Goal: Find specific page/section: Find specific page/section

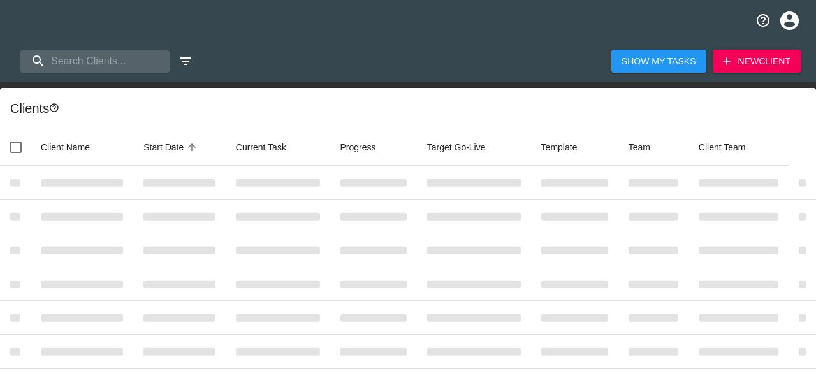
select select "10"
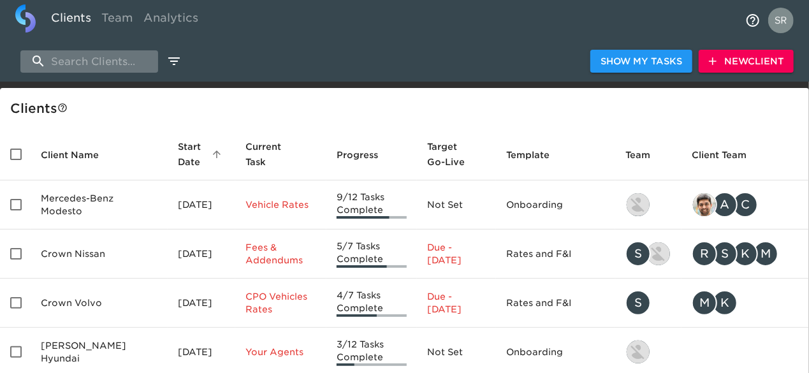
click at [121, 66] on input "search" at bounding box center [89, 61] width 138 height 22
type input "cadillac of gree"
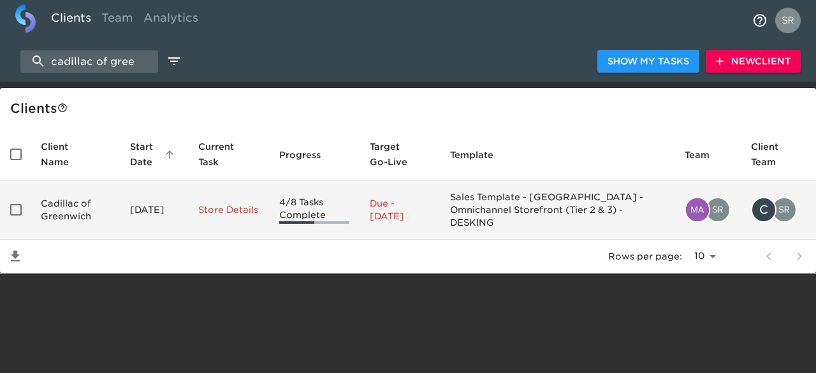
click at [50, 206] on td "Cadillac of Greenwich" at bounding box center [75, 209] width 89 height 59
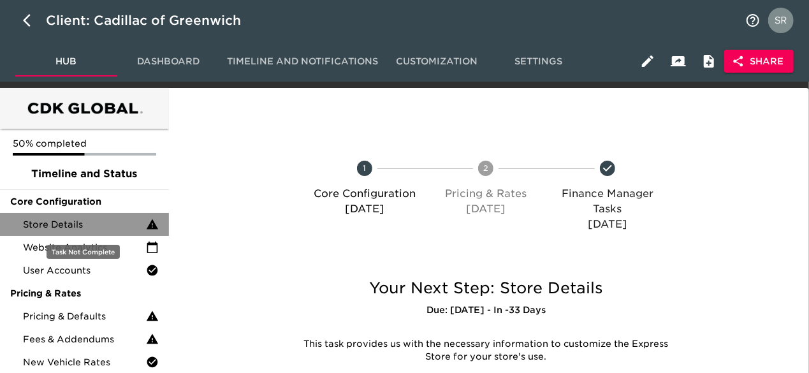
click at [85, 223] on span "Store Details" at bounding box center [84, 224] width 123 height 13
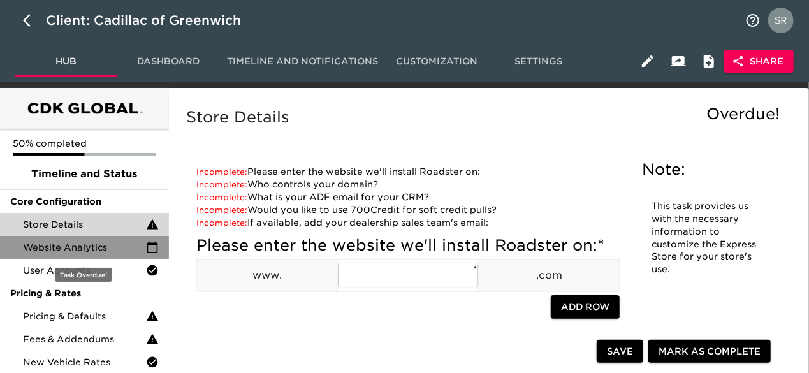
click at [84, 249] on span "Website Analytics" at bounding box center [84, 247] width 123 height 13
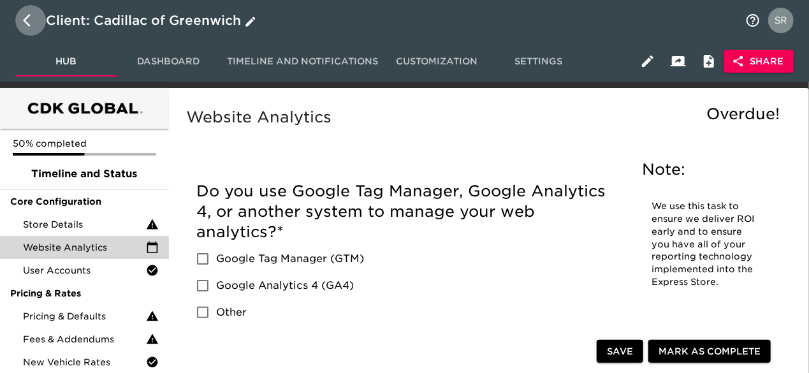
click at [31, 16] on icon "button" at bounding box center [30, 20] width 15 height 15
select select "10"
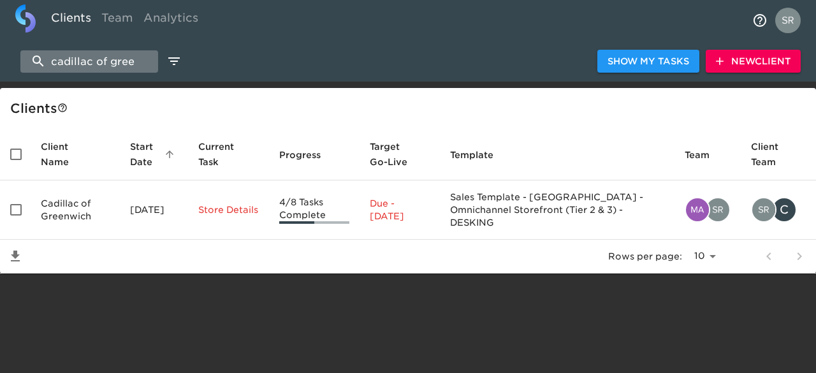
drag, startPoint x: 141, startPoint y: 62, endPoint x: 45, endPoint y: 50, distance: 97.0
click at [45, 50] on input "cadillac of gree" at bounding box center [89, 61] width 138 height 22
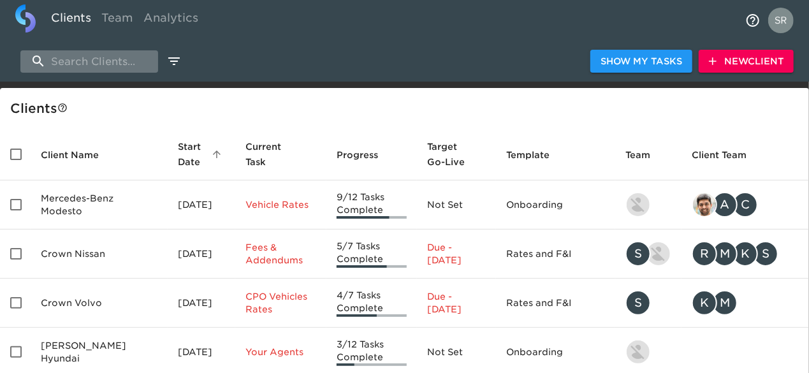
click at [62, 59] on input "search" at bounding box center [89, 61] width 138 height 22
type input "[PERSON_NAME] cdjr"
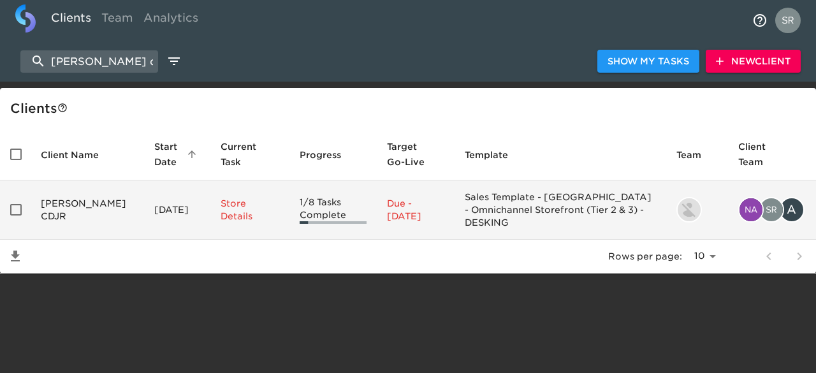
click at [55, 200] on td "[PERSON_NAME] CDJR" at bounding box center [88, 209] width 114 height 59
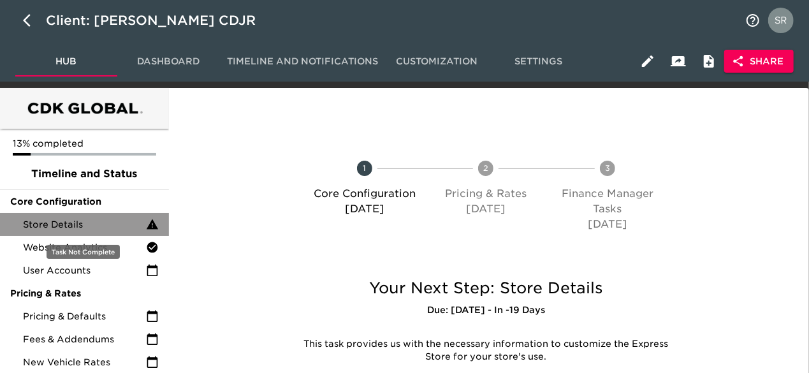
click at [68, 218] on span "Store Details" at bounding box center [84, 224] width 123 height 13
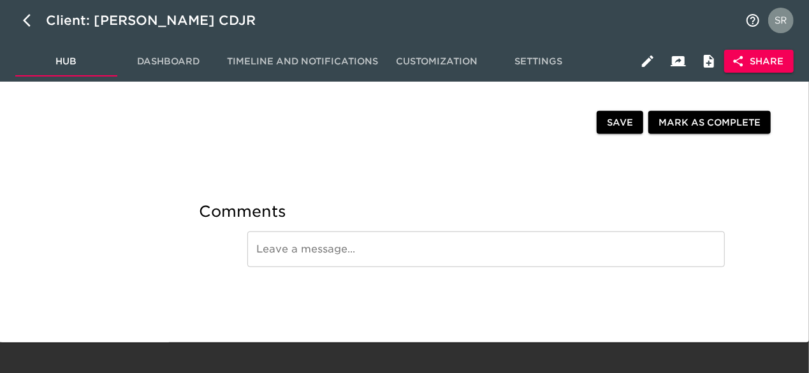
scroll to position [2947, 0]
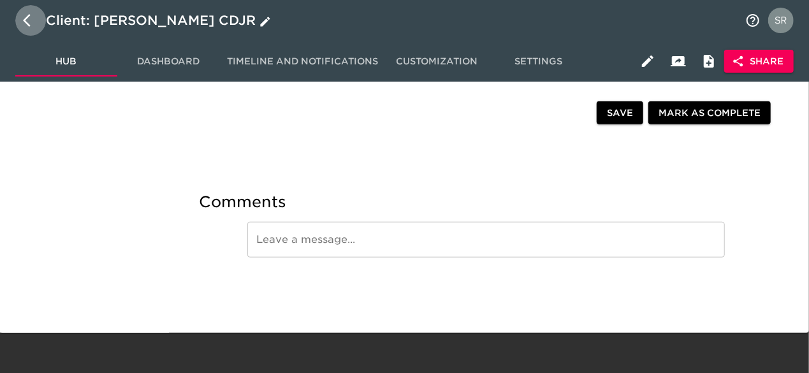
click at [31, 15] on icon "button" at bounding box center [30, 20] width 15 height 15
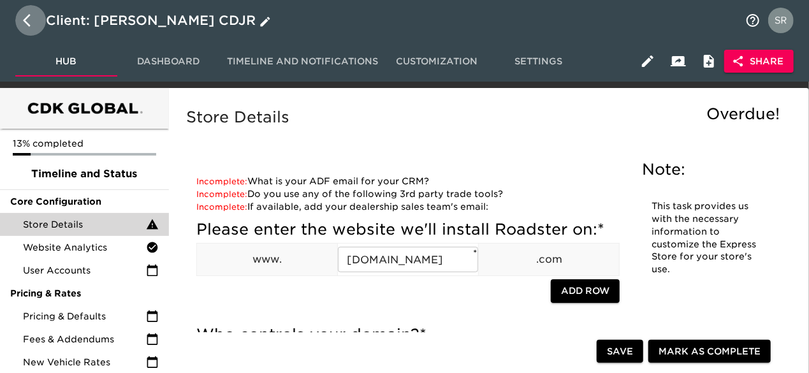
select select "10"
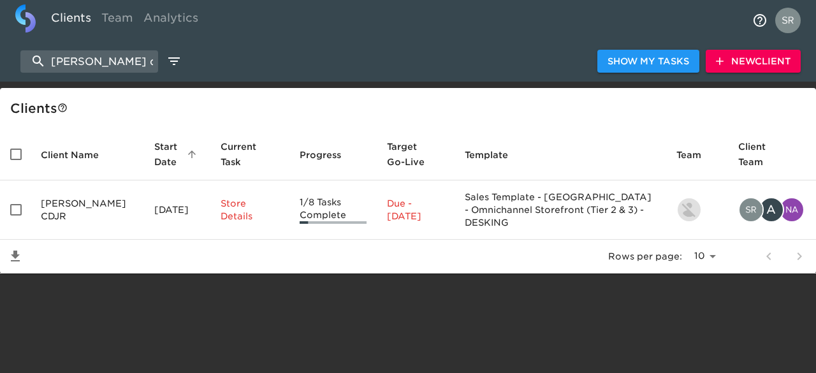
drag, startPoint x: 120, startPoint y: 57, endPoint x: 5, endPoint y: 45, distance: 115.4
click at [5, 45] on div "[PERSON_NAME] cdjr Show My Tasks New Client" at bounding box center [408, 61] width 816 height 41
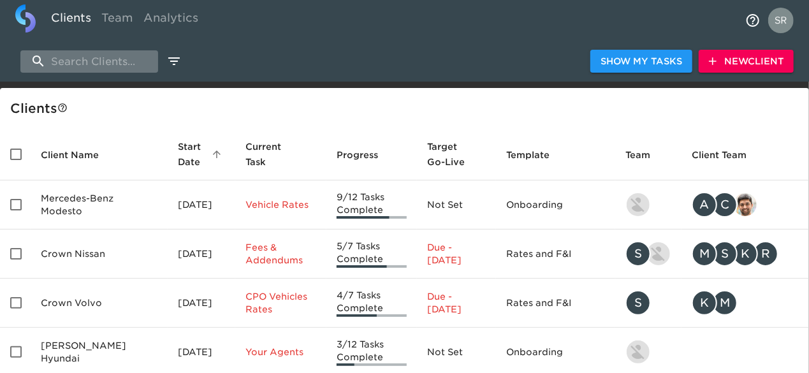
click at [68, 62] on input "search" at bounding box center [89, 61] width 138 height 22
type input "audi [PERSON_NAME]"
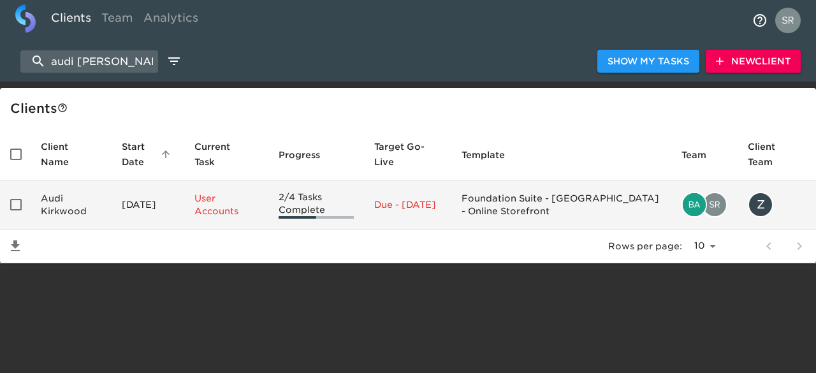
click at [66, 211] on td "Audi Kirkwood" at bounding box center [71, 204] width 81 height 49
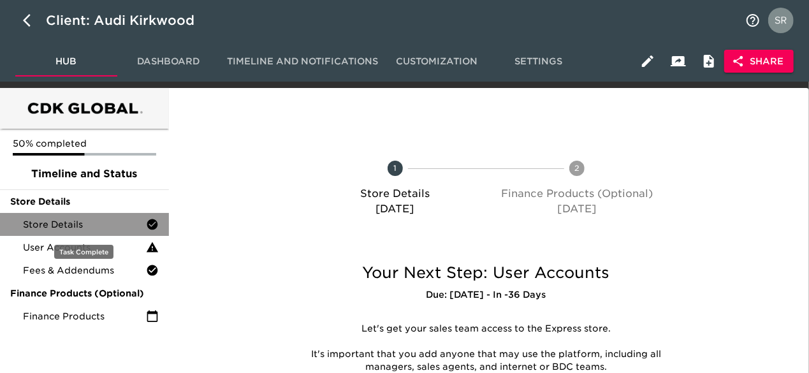
click at [82, 219] on span "Store Details" at bounding box center [84, 224] width 123 height 13
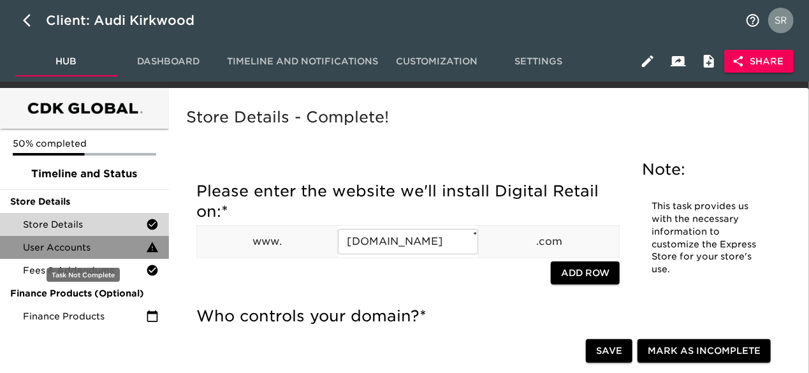
click at [92, 242] on span "User Accounts" at bounding box center [84, 247] width 123 height 13
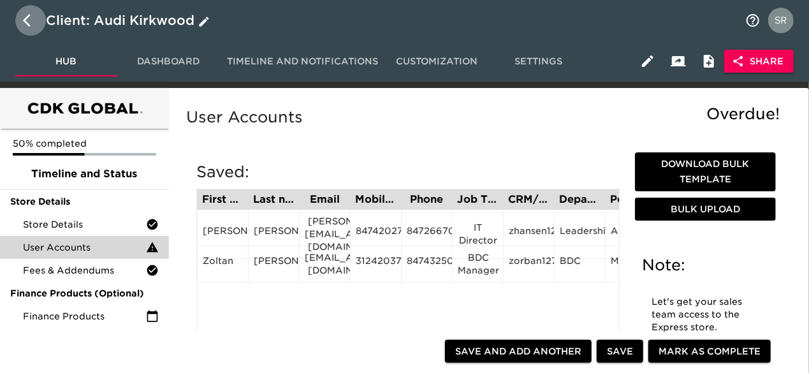
click at [23, 15] on icon "button" at bounding box center [30, 20] width 15 height 15
select select "10"
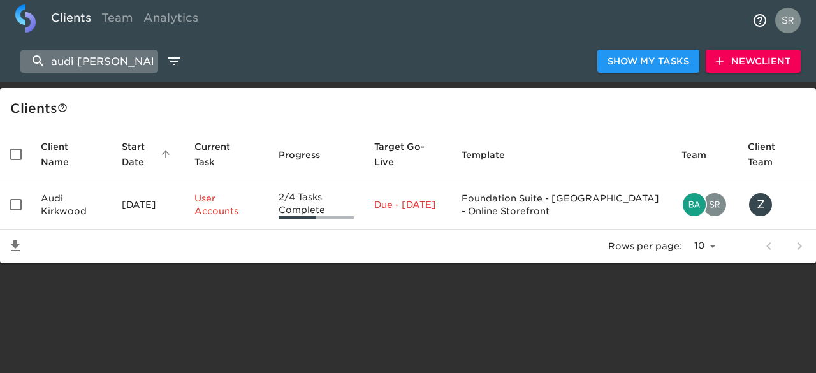
drag, startPoint x: 105, startPoint y: 56, endPoint x: 20, endPoint y: 61, distance: 84.3
click at [20, 61] on input "audi [PERSON_NAME]" at bounding box center [89, 61] width 138 height 22
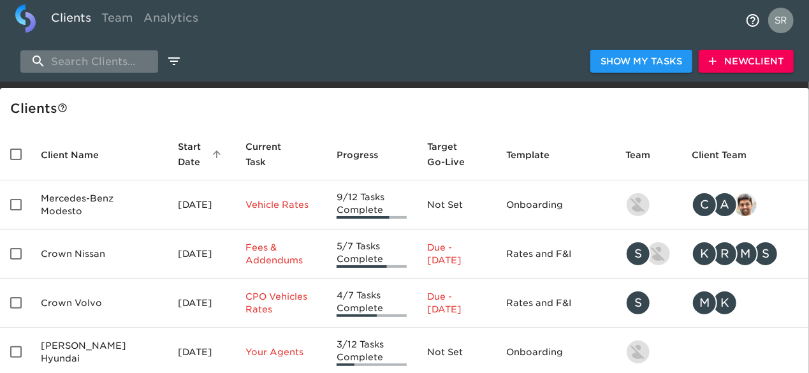
click at [66, 64] on input "search" at bounding box center [89, 61] width 138 height 22
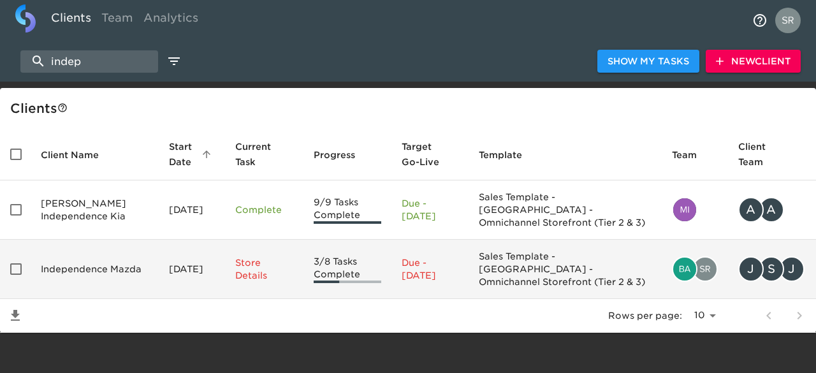
type input "indep"
click at [87, 263] on td "Independence Mazda" at bounding box center [95, 269] width 128 height 59
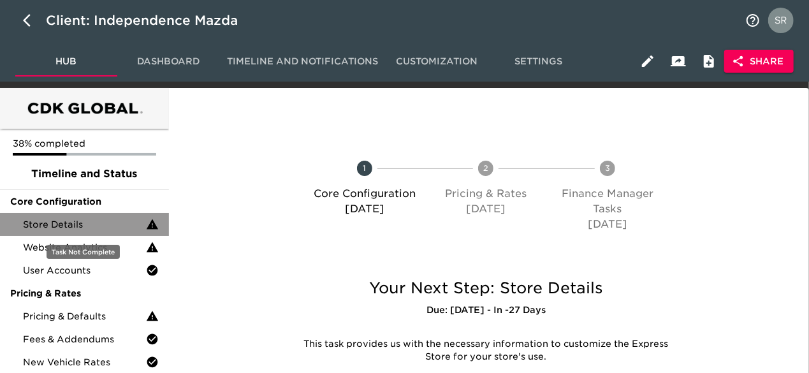
click at [73, 226] on span "Store Details" at bounding box center [84, 224] width 123 height 13
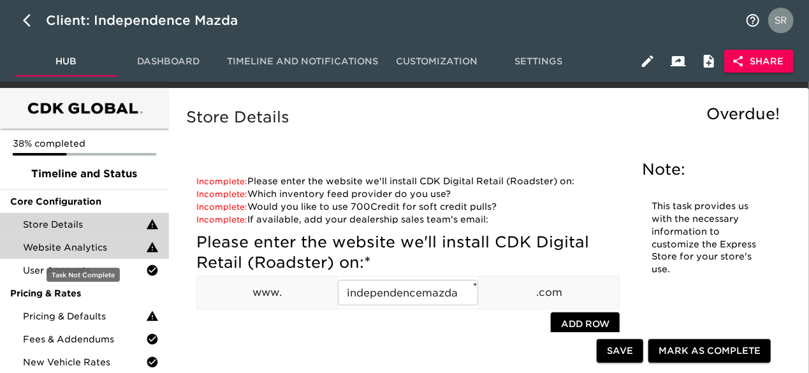
click at [102, 244] on span "Website Analytics" at bounding box center [84, 247] width 123 height 13
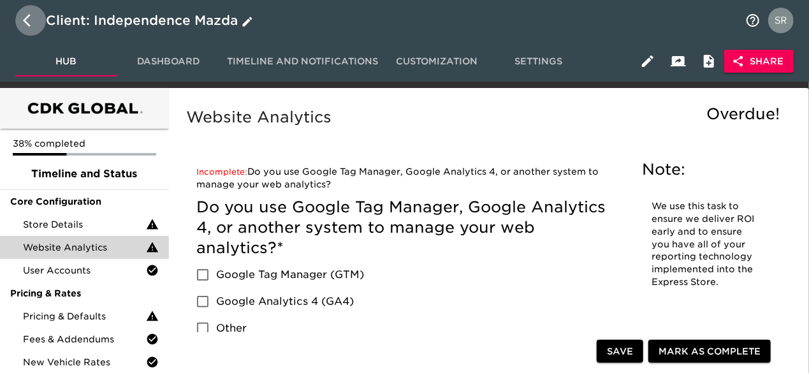
click at [24, 20] on icon "button" at bounding box center [27, 20] width 8 height 13
select select "10"
